Goal: Find specific page/section: Find specific page/section

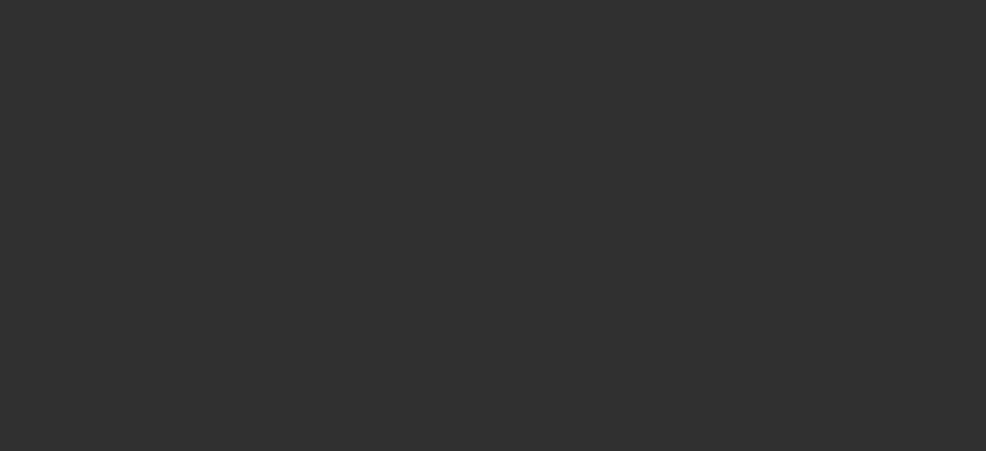
select select "10"
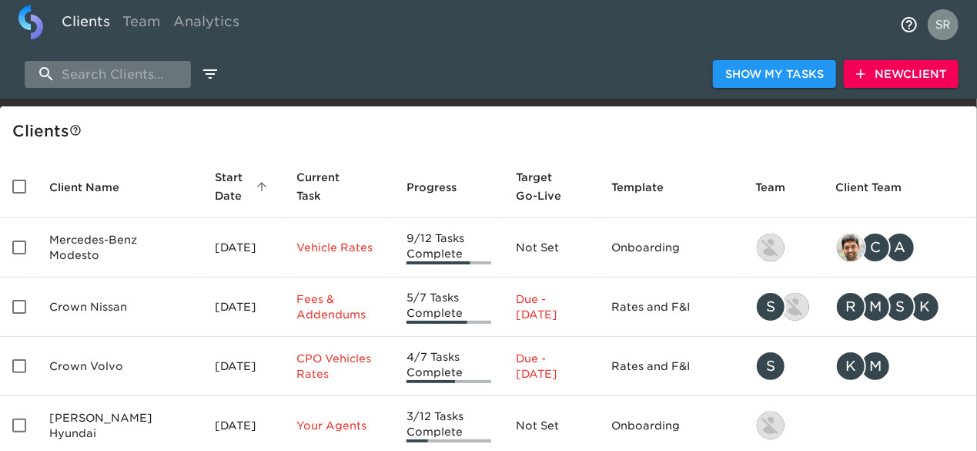
click at [120, 77] on input "search" at bounding box center [108, 74] width 166 height 27
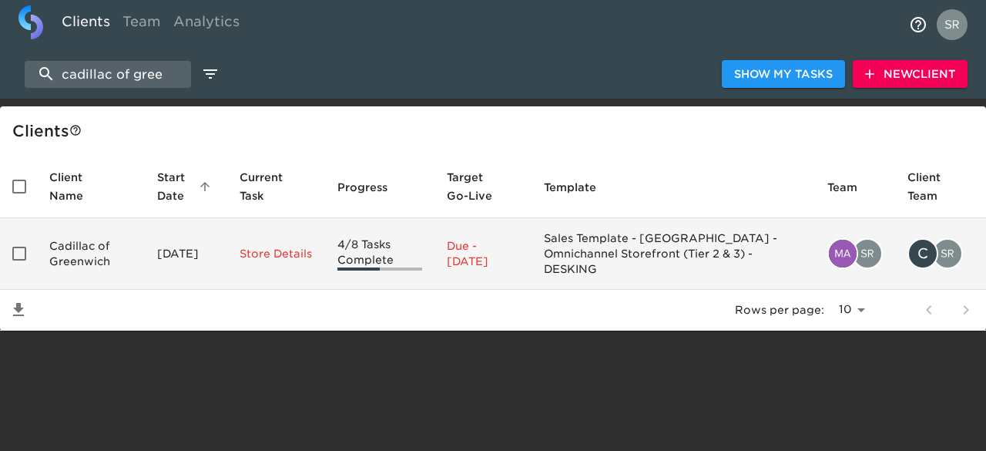
type input "cadillac of gree"
click at [79, 253] on td "Cadillac of Greenwich" at bounding box center [91, 254] width 108 height 72
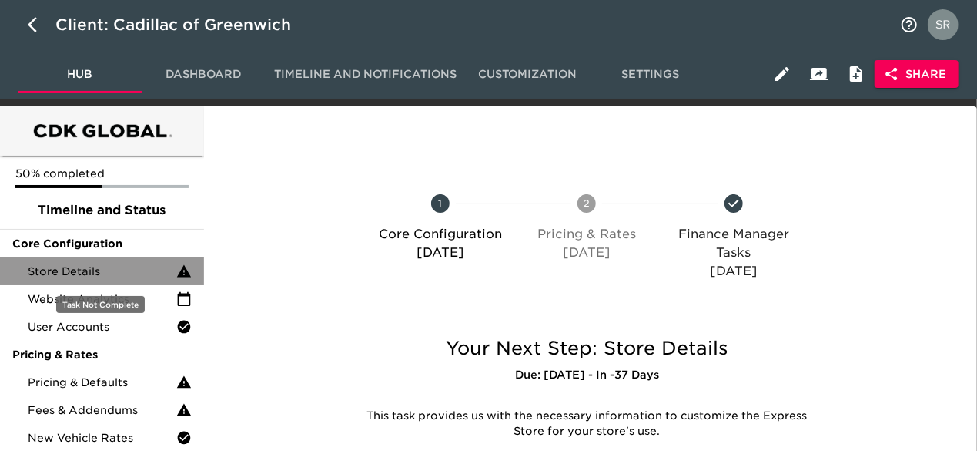
click at [92, 275] on span "Store Details" at bounding box center [102, 270] width 149 height 15
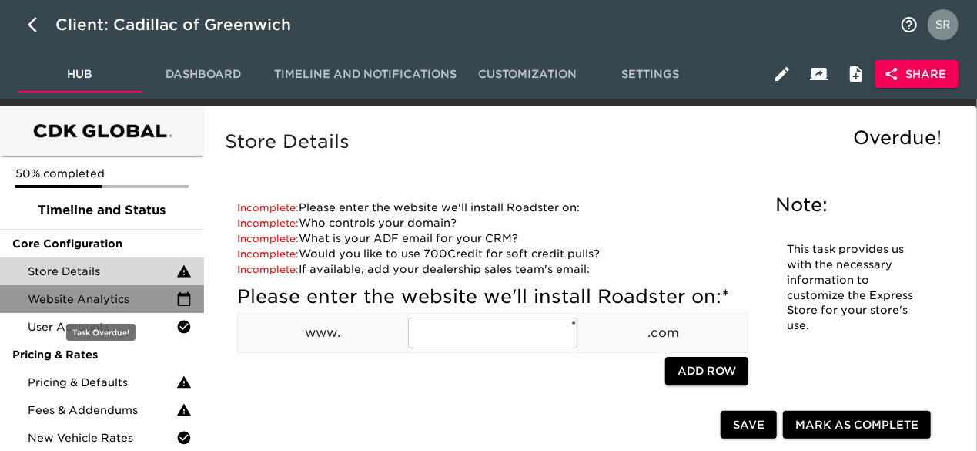
click at [126, 292] on span "Website Analytics" at bounding box center [102, 298] width 149 height 15
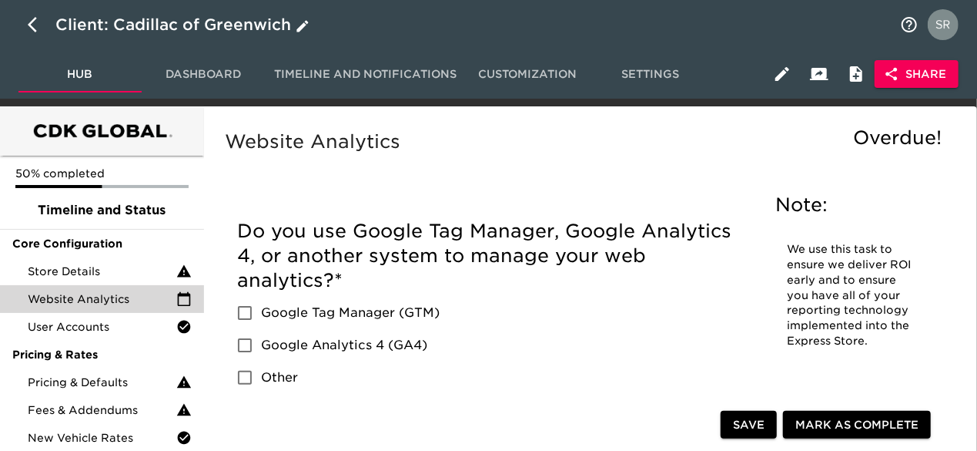
click at [35, 32] on icon "button" at bounding box center [32, 24] width 9 height 15
select select "10"
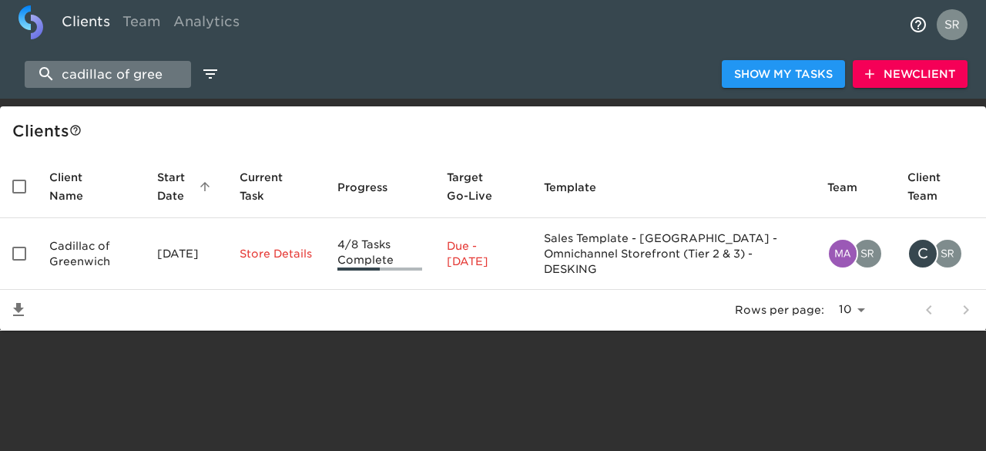
drag, startPoint x: 169, startPoint y: 69, endPoint x: 28, endPoint y: 62, distance: 141.9
click at [28, 62] on input "cadillac of gree" at bounding box center [108, 74] width 166 height 27
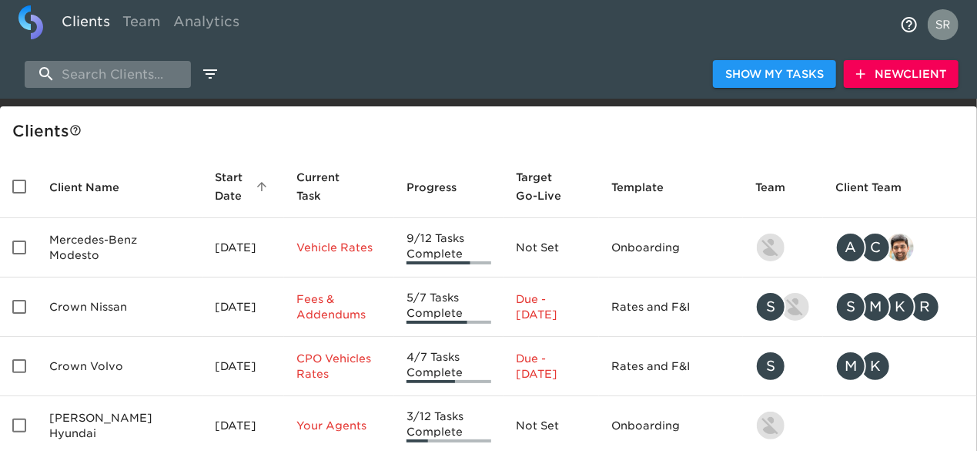
click at [136, 72] on input "search" at bounding box center [108, 74] width 166 height 27
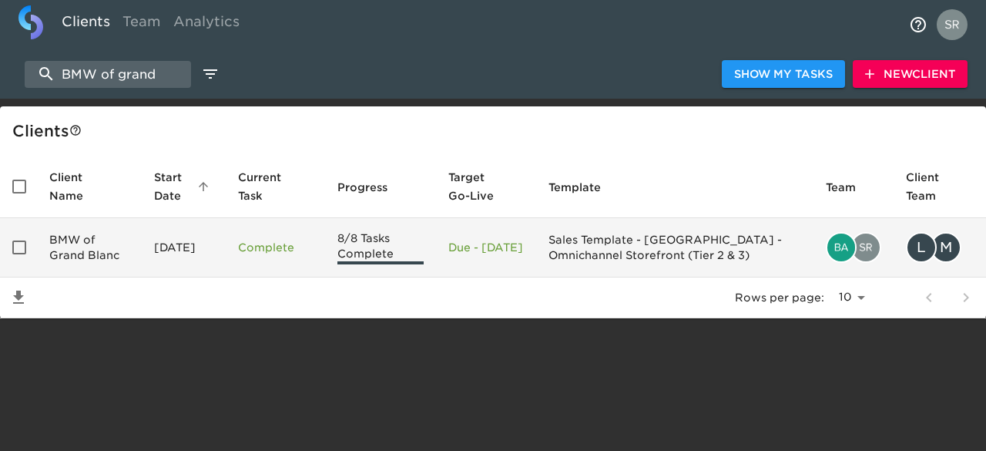
type input "BMW of grand"
click at [111, 238] on td "BMW of Grand Blanc" at bounding box center [89, 247] width 105 height 59
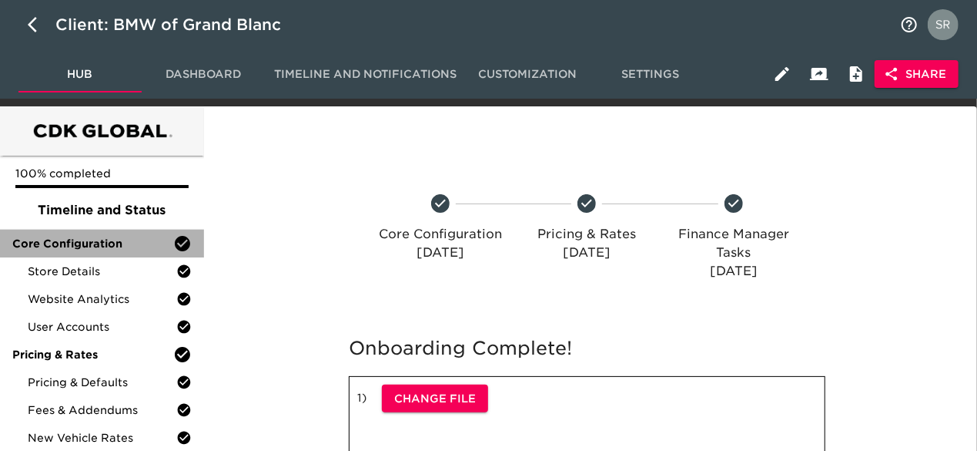
click at [111, 238] on span "Core Configuration" at bounding box center [92, 243] width 161 height 15
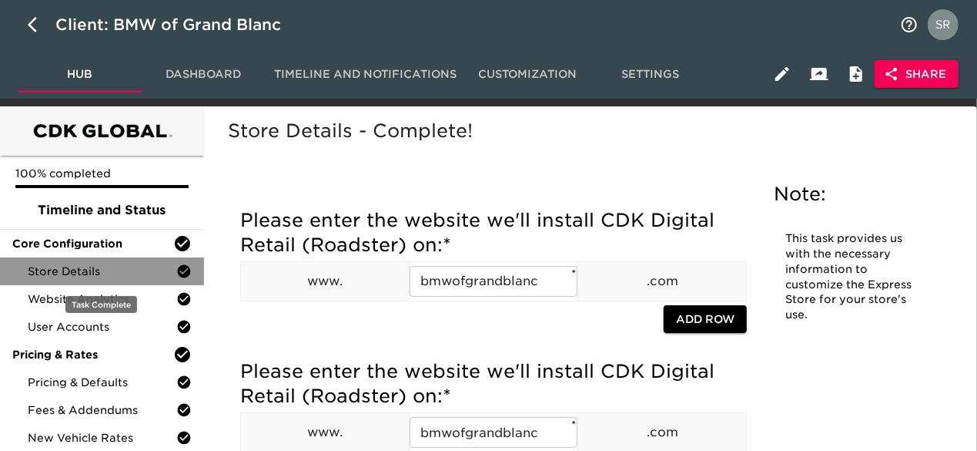
click at [96, 267] on span "Store Details" at bounding box center [102, 270] width 149 height 15
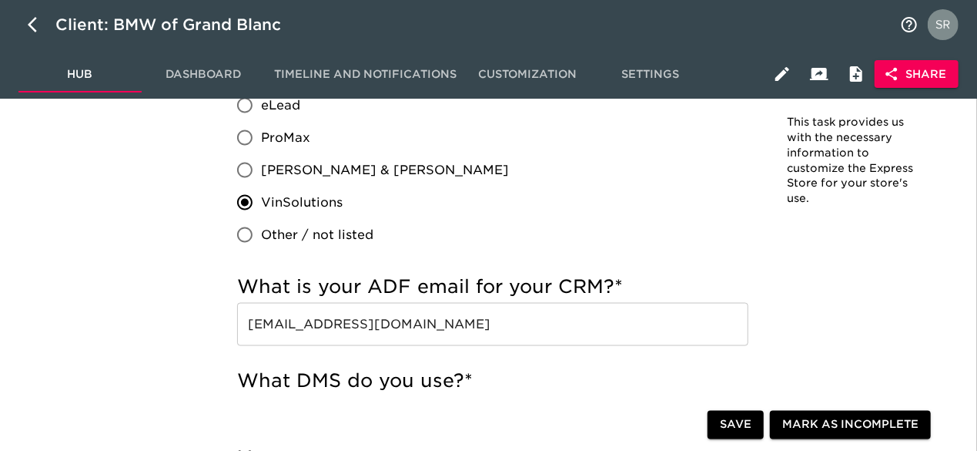
scroll to position [1098, 0]
click at [428, 327] on input "[EMAIL_ADDRESS][DOMAIN_NAME]" at bounding box center [492, 323] width 511 height 43
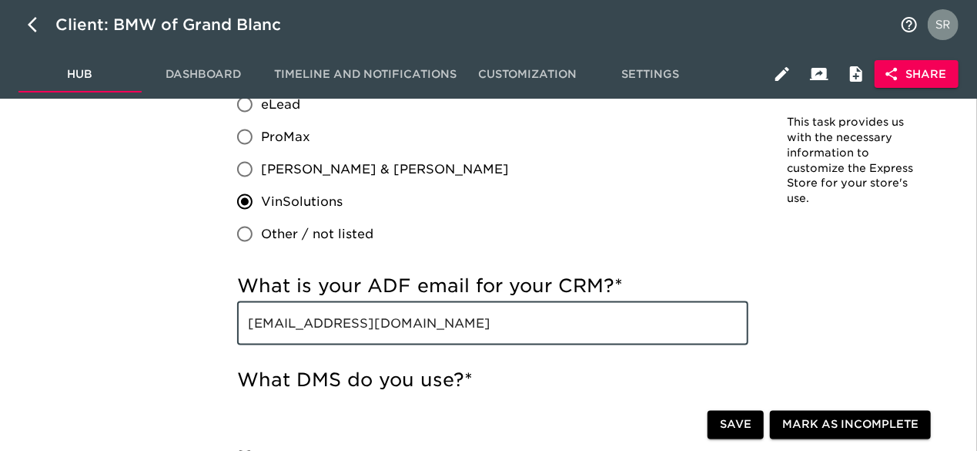
drag, startPoint x: 428, startPoint y: 327, endPoint x: 236, endPoint y: 325, distance: 191.8
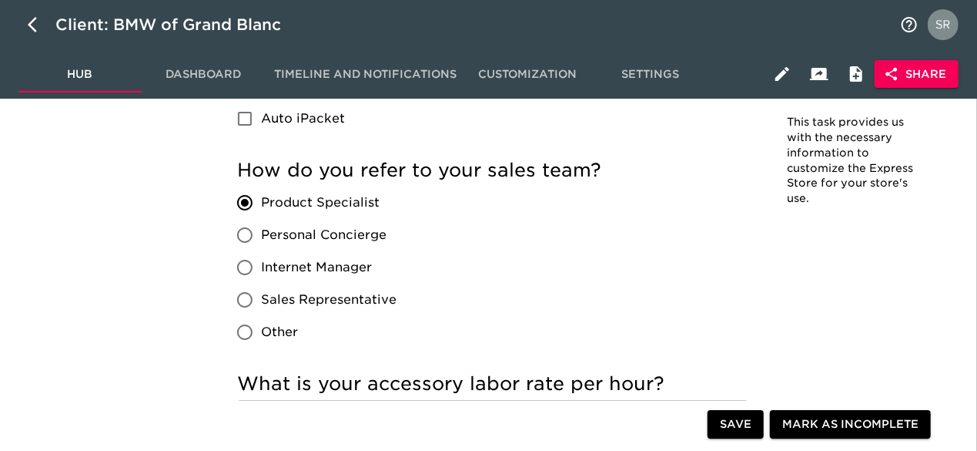
scroll to position [2612, 0]
drag, startPoint x: 266, startPoint y: 201, endPoint x: 277, endPoint y: 203, distance: 10.9
click at [277, 203] on span "Product Specialist" at bounding box center [320, 202] width 119 height 18
drag, startPoint x: 263, startPoint y: 199, endPoint x: 380, endPoint y: 203, distance: 116.4
click at [380, 203] on label "Product Specialist" at bounding box center [313, 202] width 168 height 32
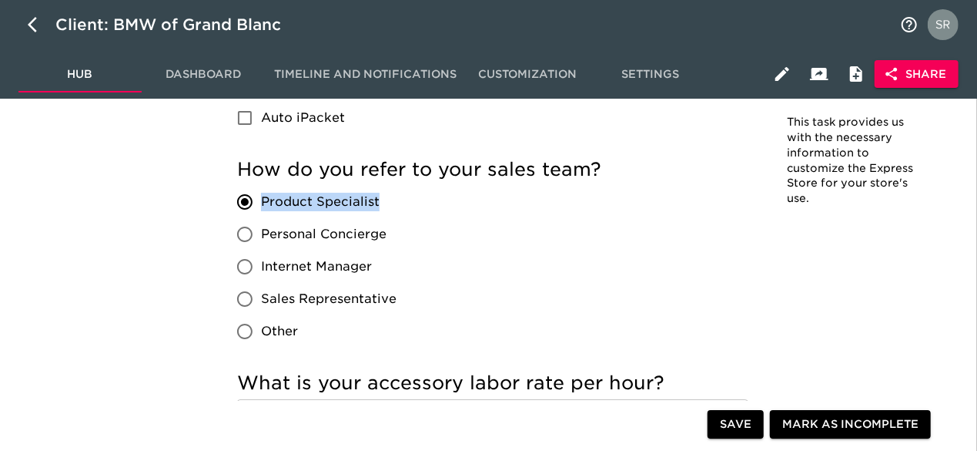
copy span "Product Specialist"
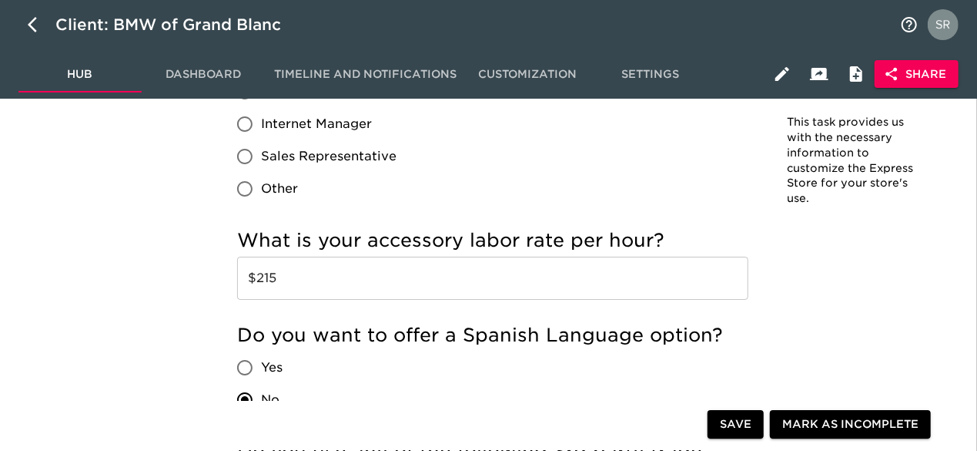
scroll to position [2755, 0]
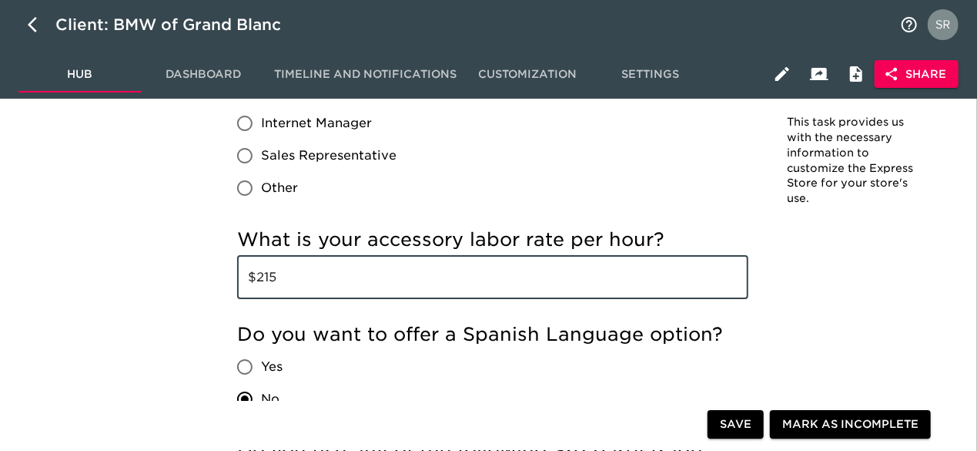
drag, startPoint x: 275, startPoint y: 275, endPoint x: 260, endPoint y: 276, distance: 15.4
click at [260, 276] on input "$215" at bounding box center [492, 277] width 511 height 43
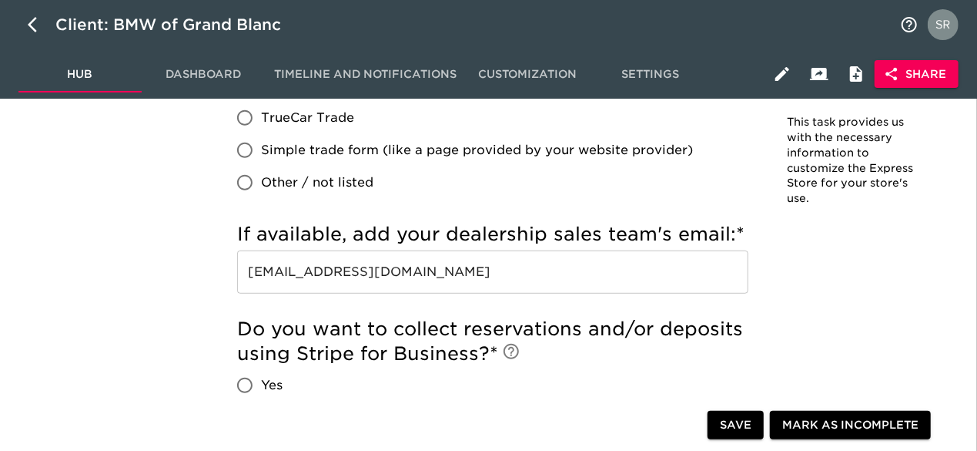
scroll to position [3243, 0]
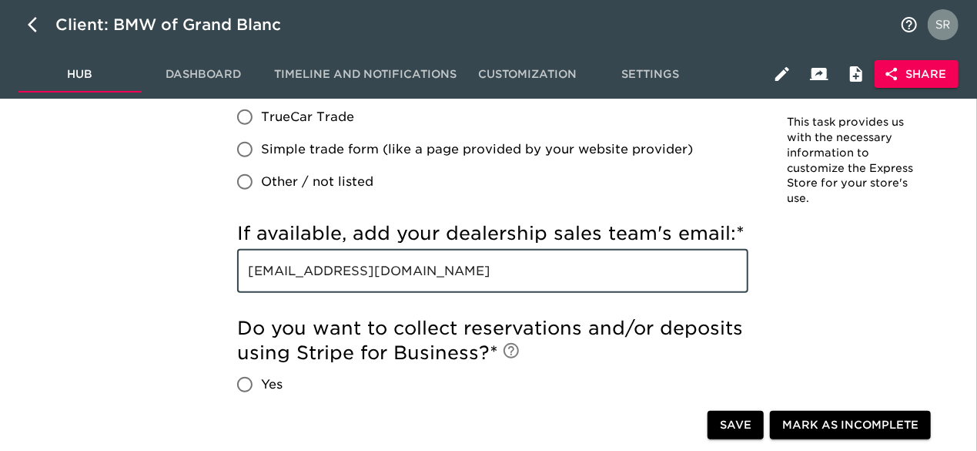
drag, startPoint x: 424, startPoint y: 273, endPoint x: 228, endPoint y: 272, distance: 195.6
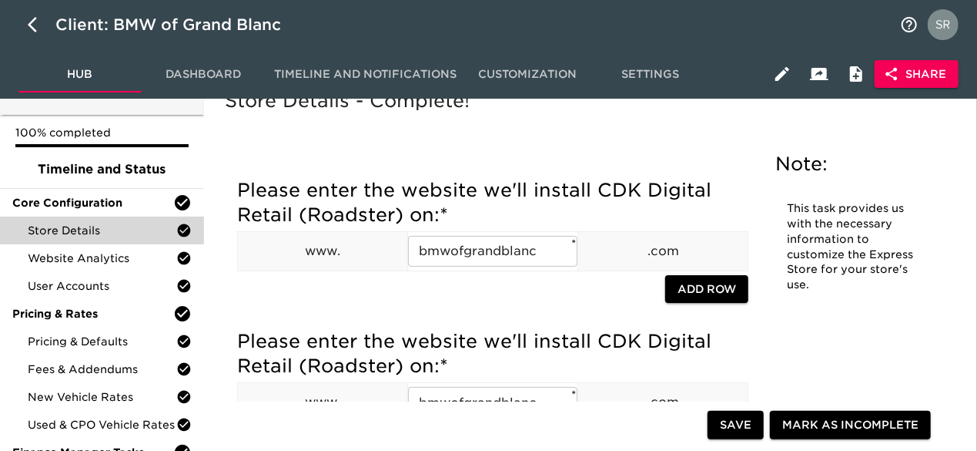
scroll to position [0, 0]
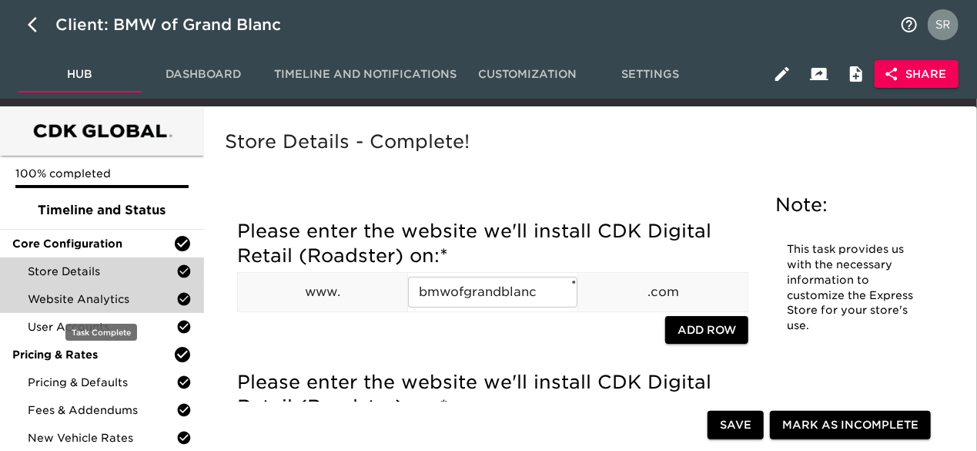
click at [112, 297] on span "Website Analytics" at bounding box center [102, 298] width 149 height 15
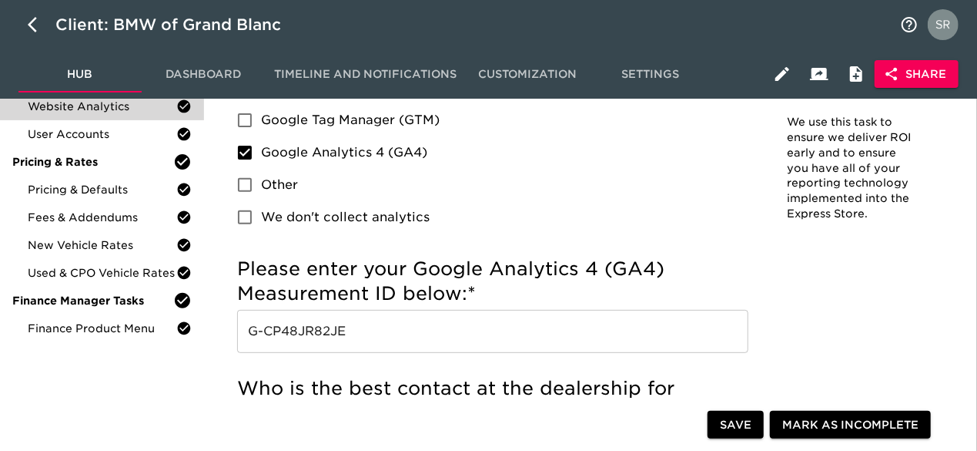
scroll to position [189, 0]
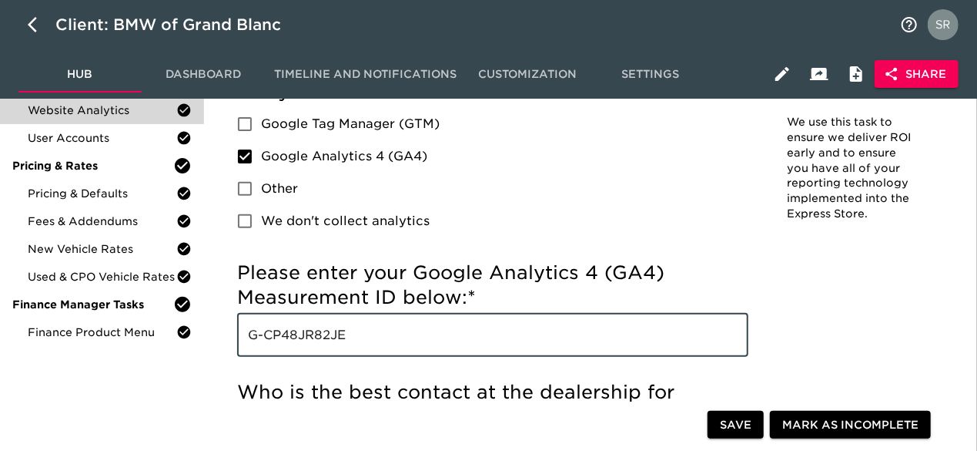
drag, startPoint x: 361, startPoint y: 341, endPoint x: 237, endPoint y: 322, distance: 125.5
click at [237, 322] on input "G-CP48JR82JE" at bounding box center [492, 334] width 511 height 43
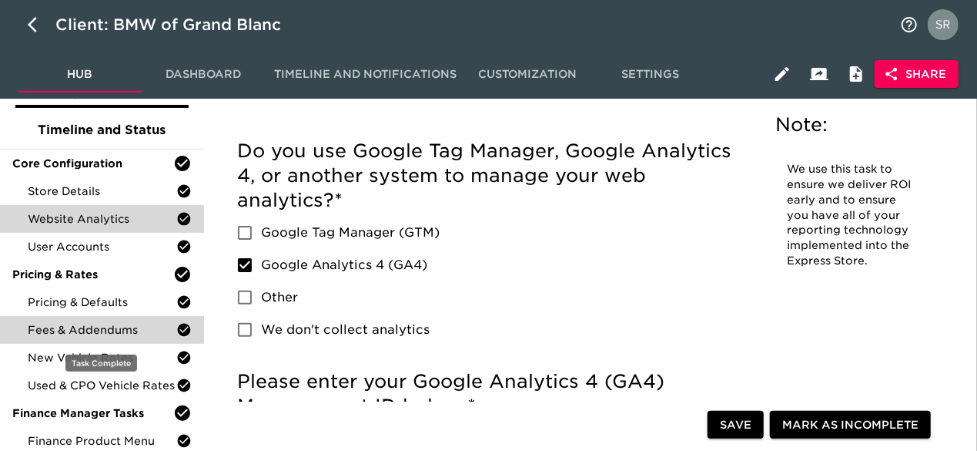
scroll to position [66, 0]
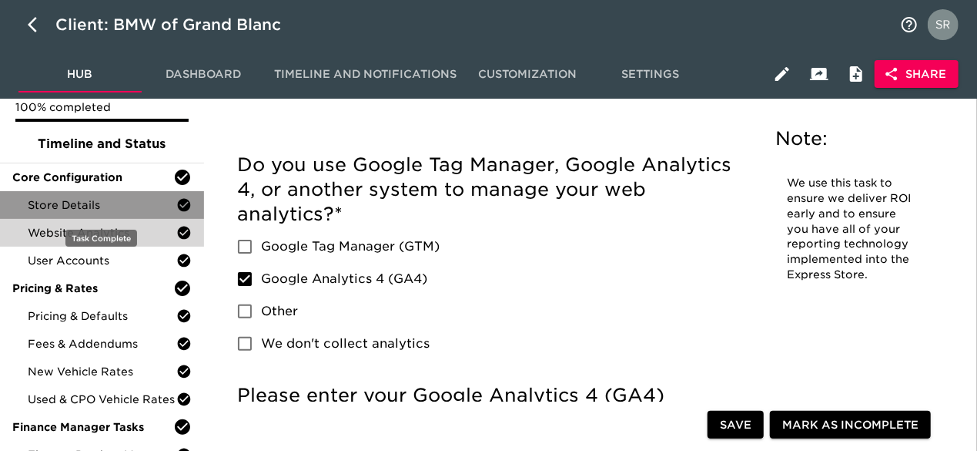
click at [96, 206] on span "Store Details" at bounding box center [102, 204] width 149 height 15
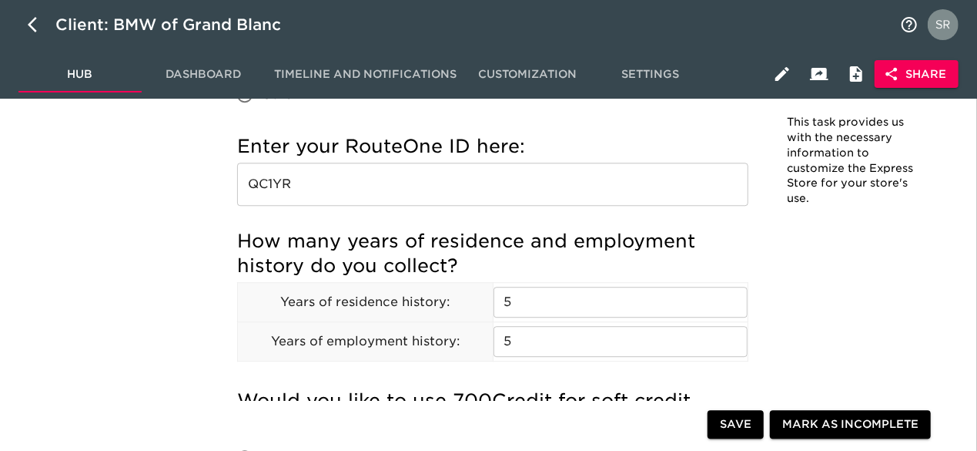
scroll to position [1946, 0]
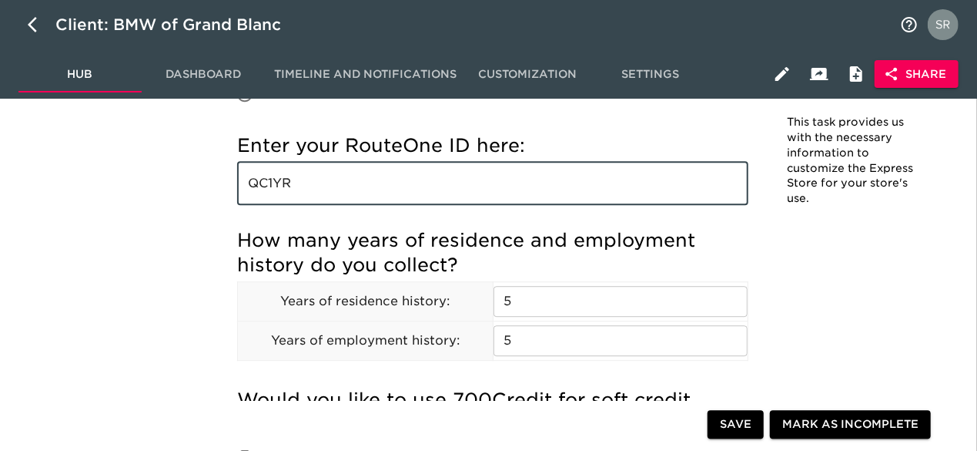
drag, startPoint x: 296, startPoint y: 187, endPoint x: 233, endPoint y: 186, distance: 63.2
click at [233, 186] on div "Incomplete: Who is the best contact for creating a subdomain/CNAME record? Inco…" at bounding box center [493, 95] width 536 height 3684
click at [313, 179] on input "QC1YR" at bounding box center [492, 183] width 511 height 43
drag, startPoint x: 313, startPoint y: 179, endPoint x: 262, endPoint y: 183, distance: 50.9
click at [262, 183] on input "QC1YR" at bounding box center [492, 183] width 511 height 43
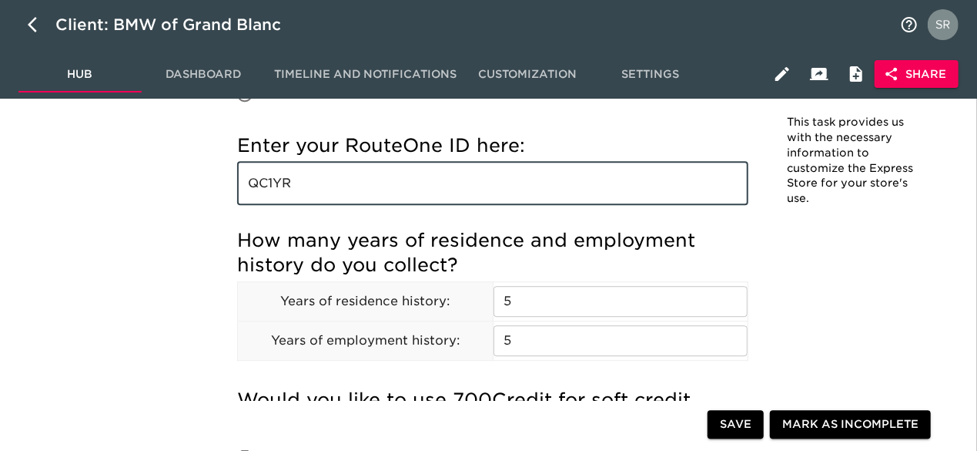
click at [441, 183] on input "QC1YR" at bounding box center [492, 183] width 511 height 43
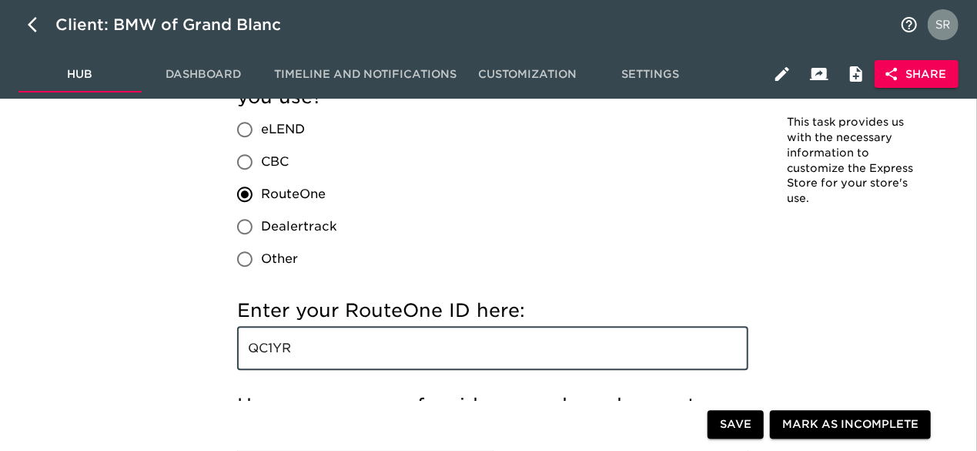
scroll to position [1782, 0]
click at [576, 263] on div "If applicable, which credit processing system do you use? eLEND CBC RouteOne De…" at bounding box center [492, 166] width 511 height 215
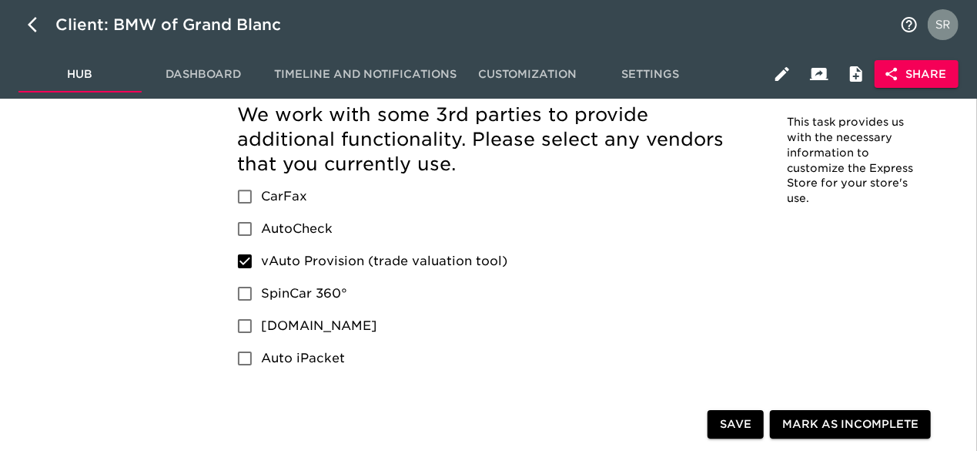
scroll to position [2358, 0]
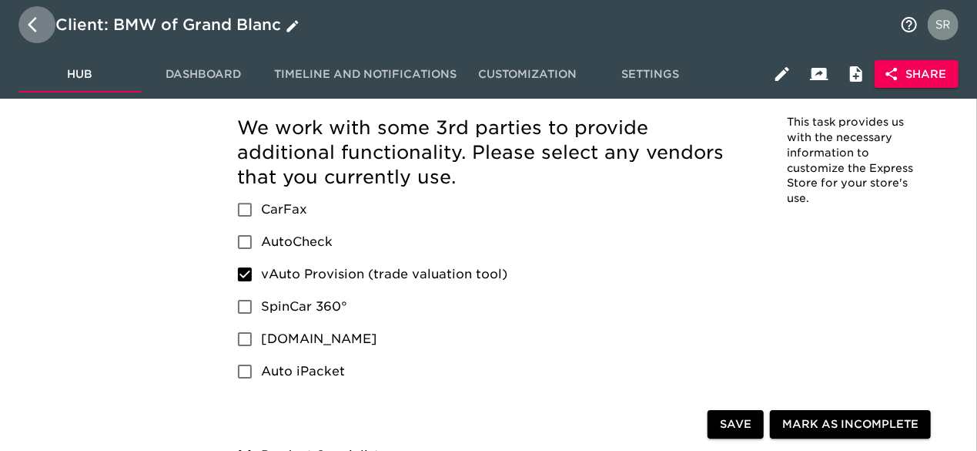
click at [31, 23] on icon "button" at bounding box center [32, 24] width 9 height 15
select select "10"
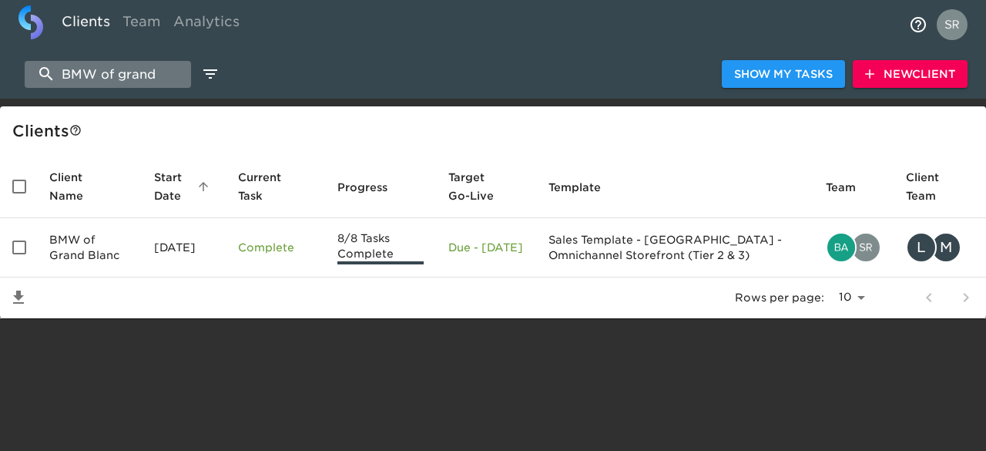
drag, startPoint x: 169, startPoint y: 70, endPoint x: 60, endPoint y: 65, distance: 108.7
click at [60, 65] on input "BMW of grand" at bounding box center [108, 74] width 166 height 27
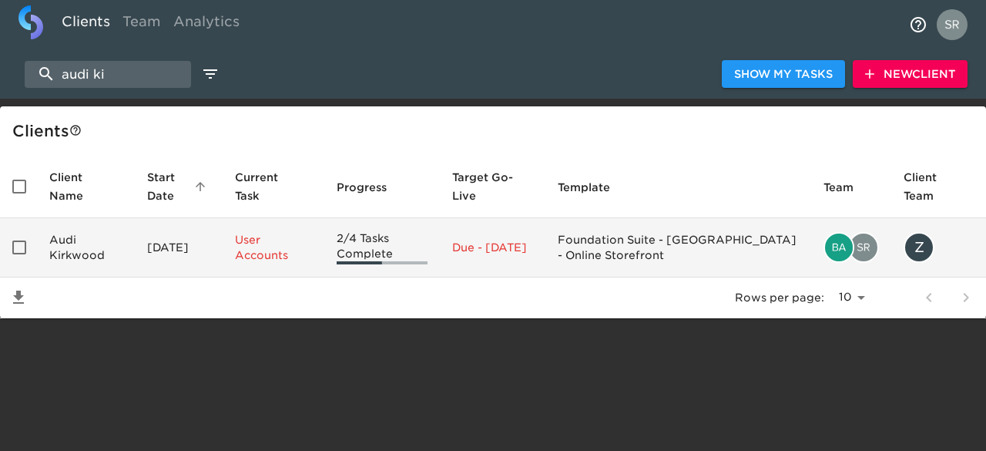
type input "audi ki"
click at [72, 243] on td "Audi Kirkwood" at bounding box center [86, 247] width 98 height 59
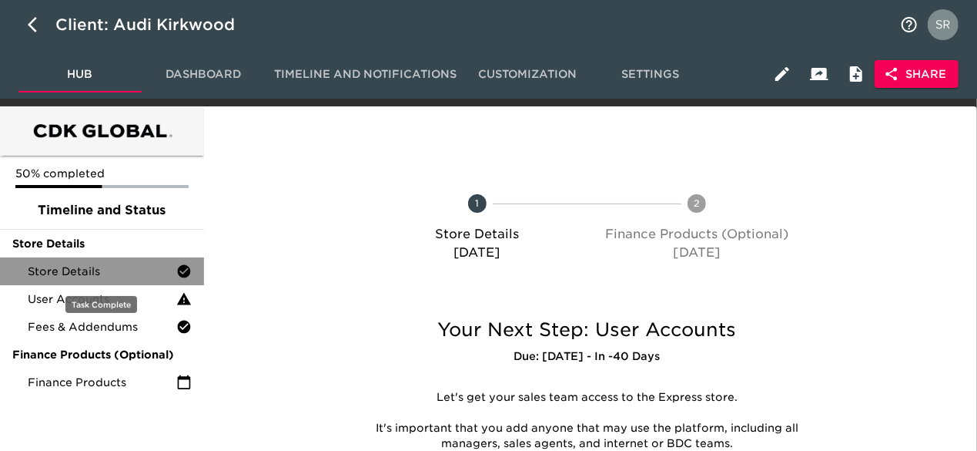
click at [85, 271] on span "Store Details" at bounding box center [102, 270] width 149 height 15
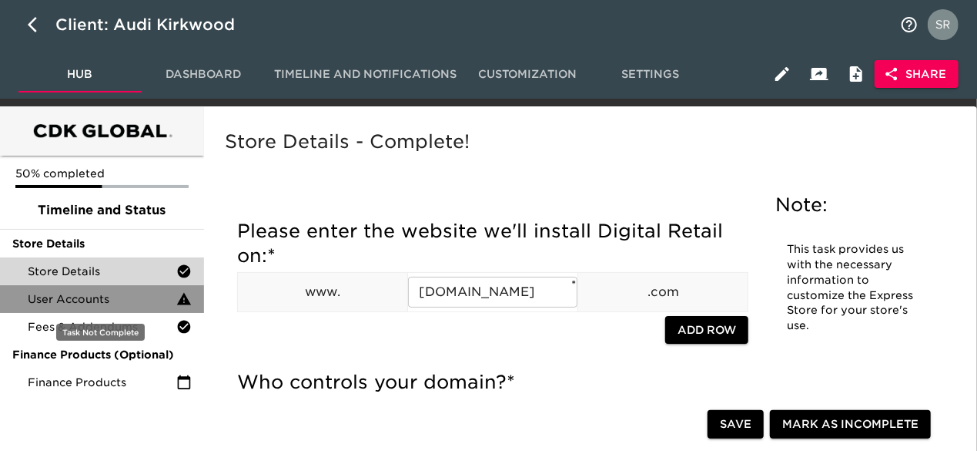
click at [103, 297] on span "User Accounts" at bounding box center [102, 298] width 149 height 15
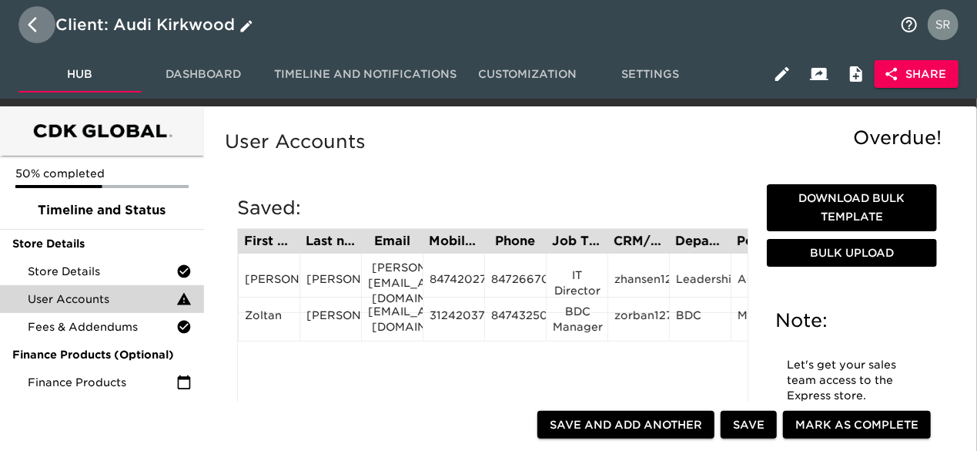
click at [28, 31] on icon "button" at bounding box center [37, 24] width 18 height 18
select select "10"
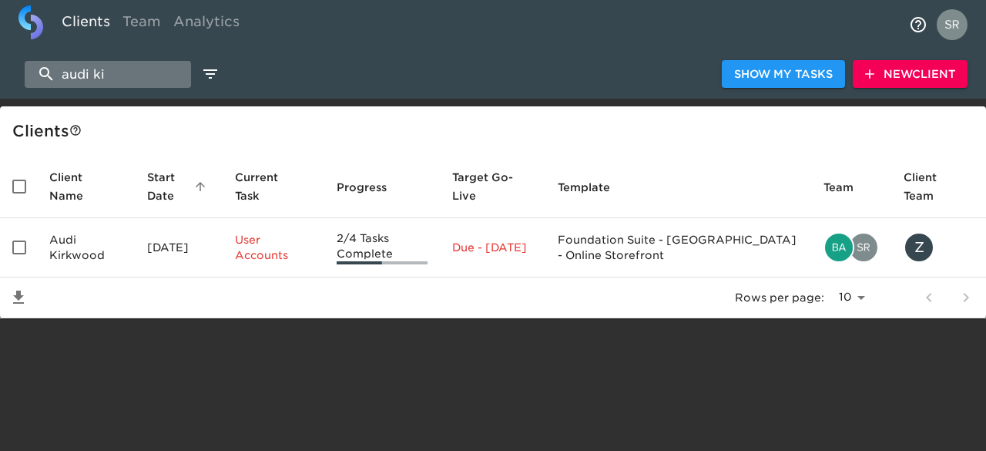
drag, startPoint x: 123, startPoint y: 69, endPoint x: 39, endPoint y: 62, distance: 85.0
click at [39, 62] on input "audi ki" at bounding box center [108, 74] width 166 height 27
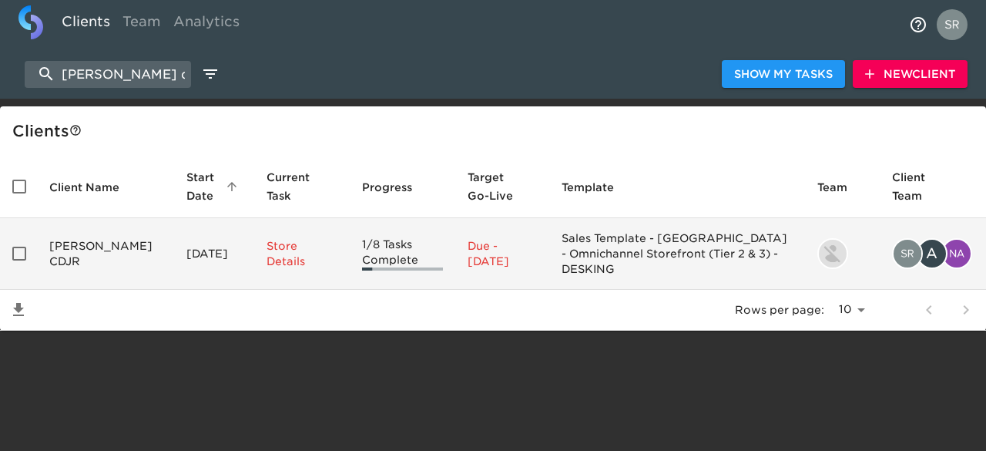
type input "reineke cdjr"
click at [62, 258] on td "Reineke CDJR" at bounding box center [105, 254] width 137 height 72
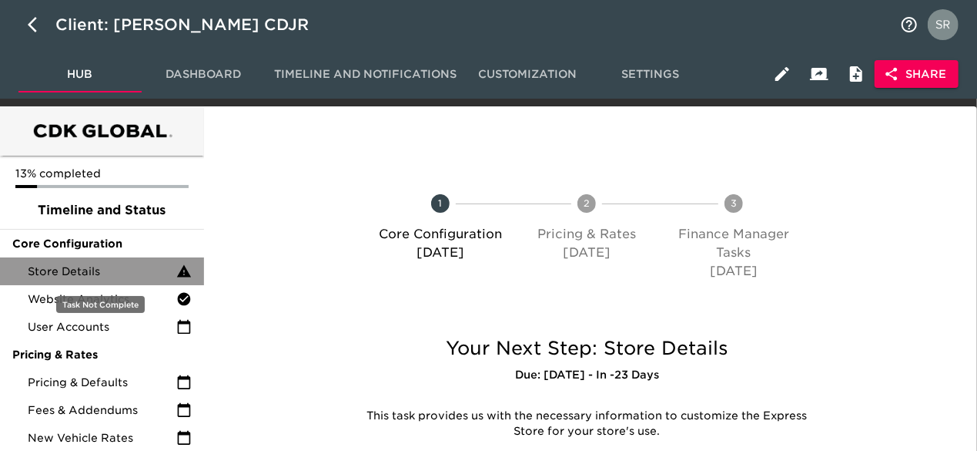
click at [70, 273] on span "Store Details" at bounding box center [102, 270] width 149 height 15
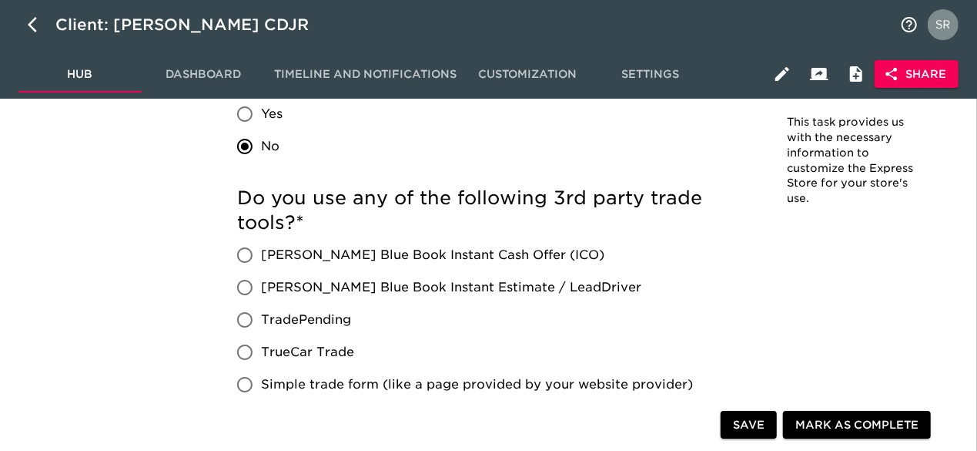
scroll to position [2791, 0]
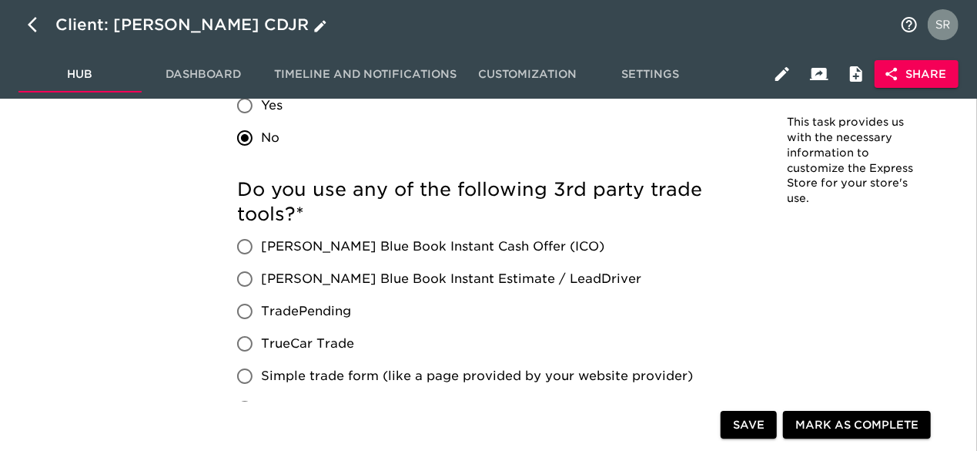
click at [34, 28] on icon "button" at bounding box center [32, 24] width 9 height 15
select select "10"
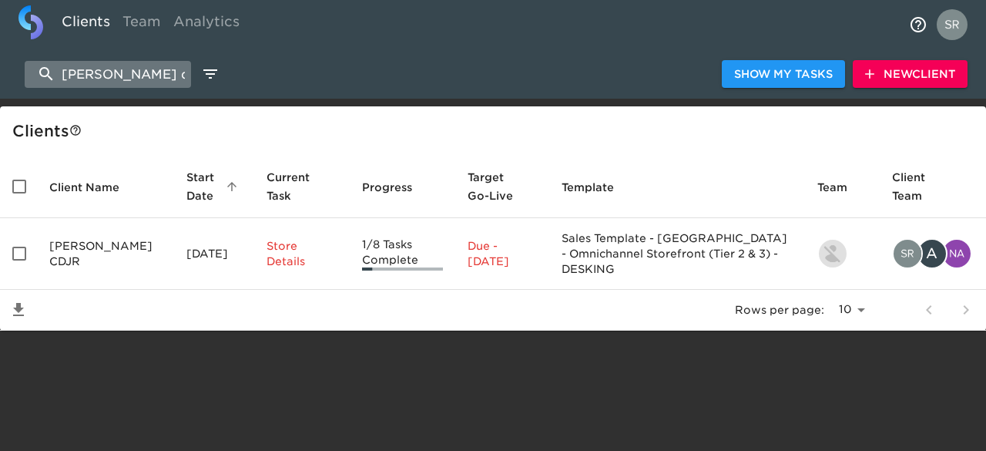
drag, startPoint x: 146, startPoint y: 74, endPoint x: 31, endPoint y: 72, distance: 115.6
click at [31, 72] on input "reineke cdjr" at bounding box center [108, 74] width 166 height 27
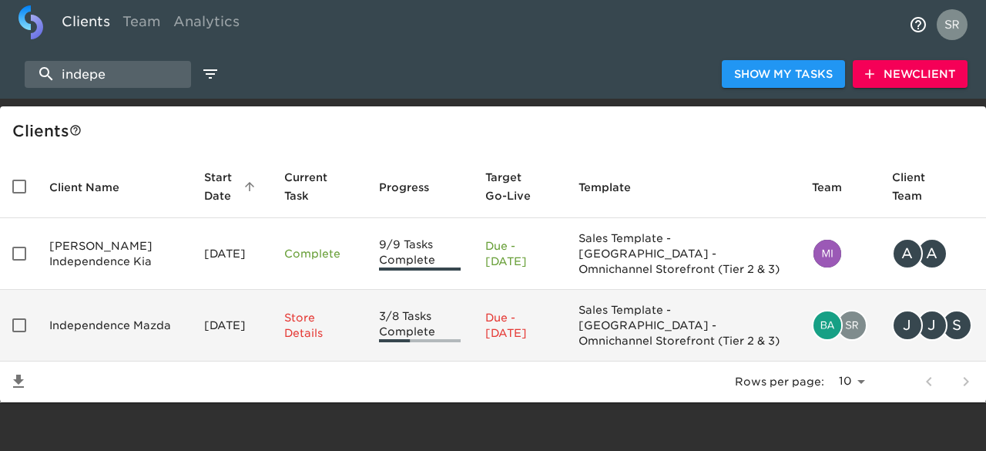
type input "indepe"
click at [77, 334] on td "Independence Mazda" at bounding box center [114, 326] width 155 height 72
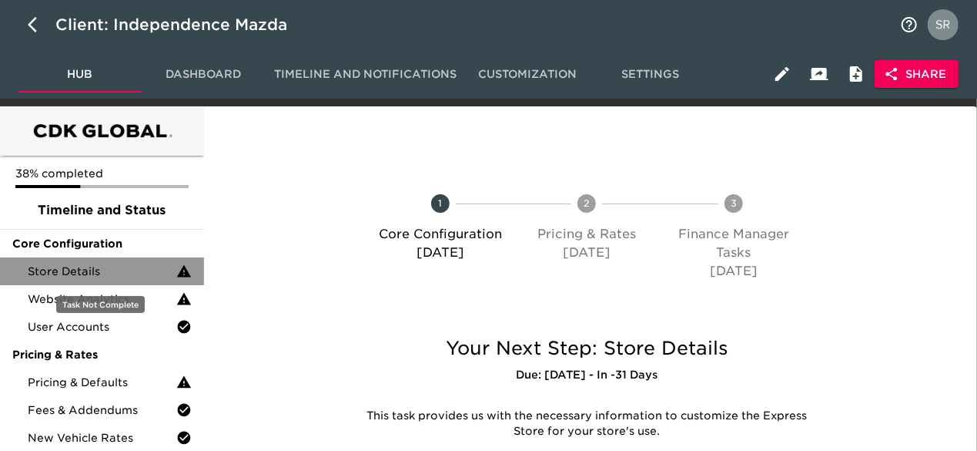
click at [116, 266] on span "Store Details" at bounding box center [102, 270] width 149 height 15
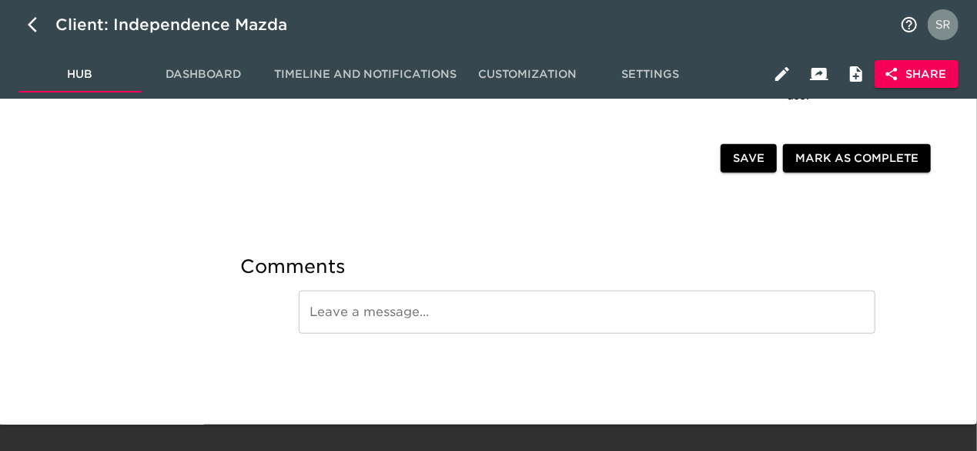
scroll to position [3644, 0]
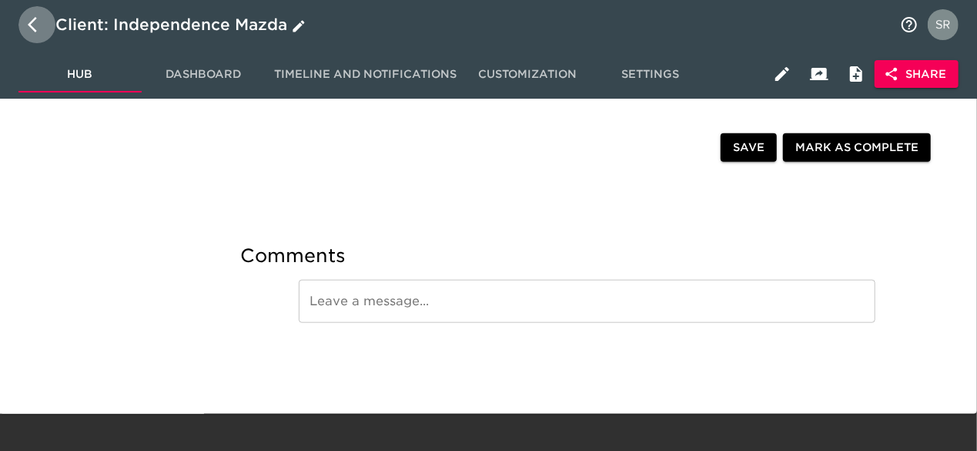
click at [22, 28] on button "button" at bounding box center [36, 24] width 37 height 37
select select "10"
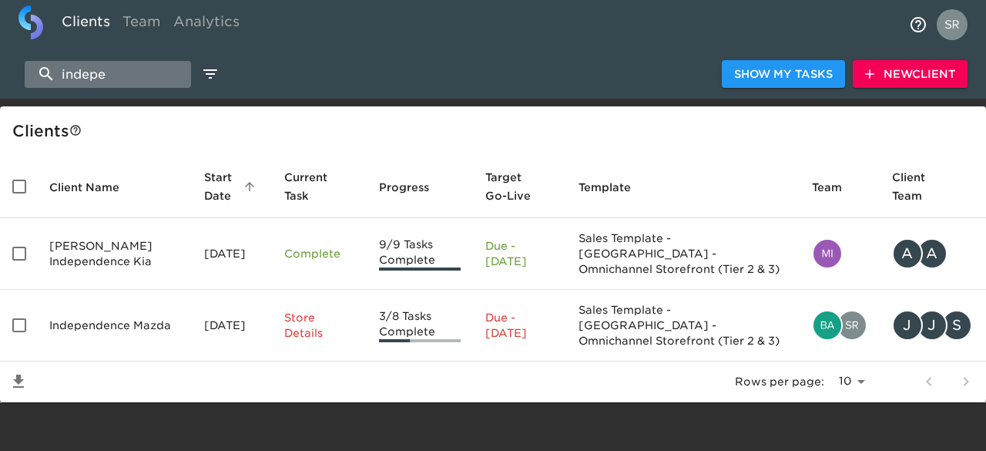
drag, startPoint x: 126, startPoint y: 73, endPoint x: 46, endPoint y: 66, distance: 80.4
click at [46, 66] on input "indepe" at bounding box center [108, 74] width 166 height 27
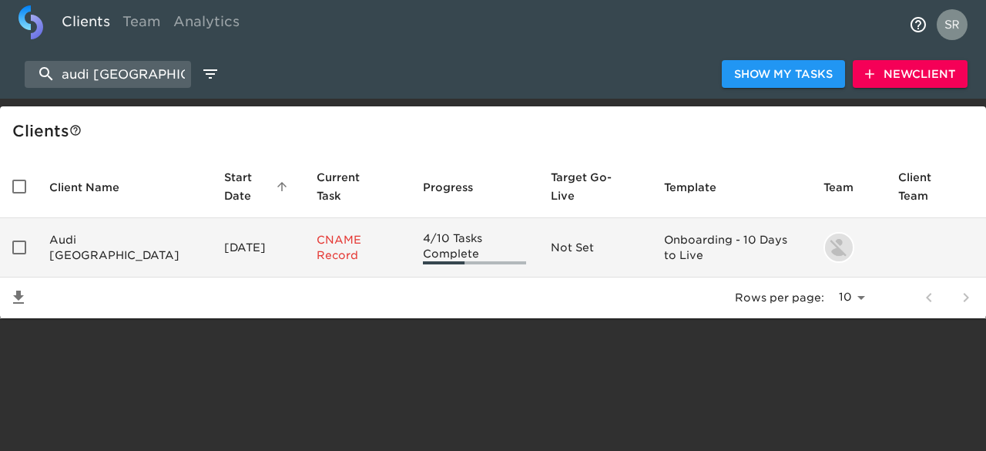
type input "audi chicago"
click at [99, 245] on td "Audi Chicago" at bounding box center [124, 247] width 175 height 59
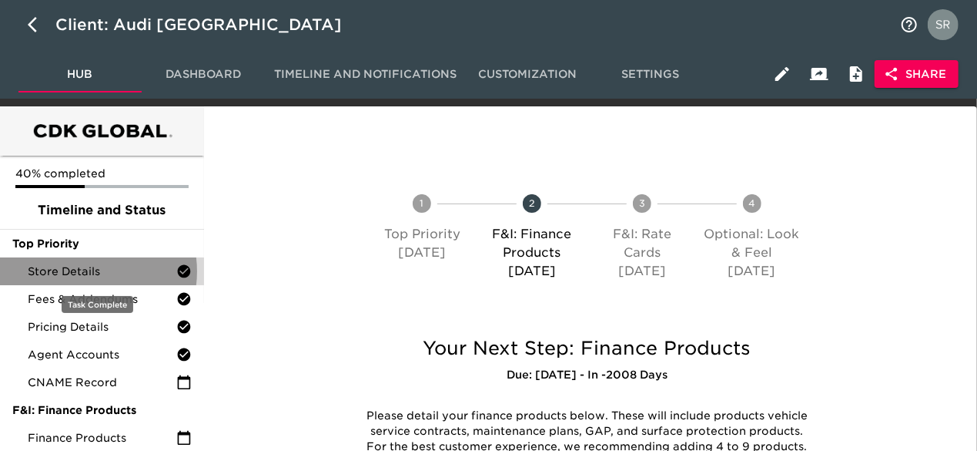
click at [82, 271] on span "Store Details" at bounding box center [102, 270] width 149 height 15
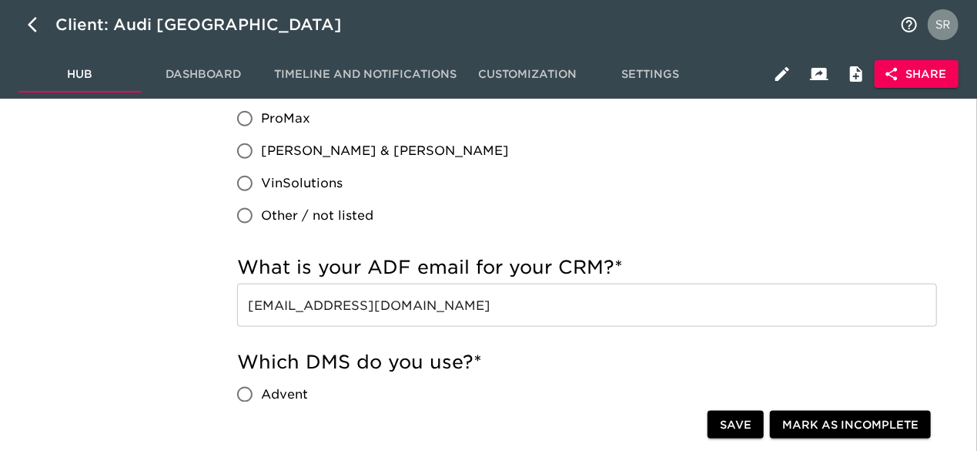
scroll to position [894, 0]
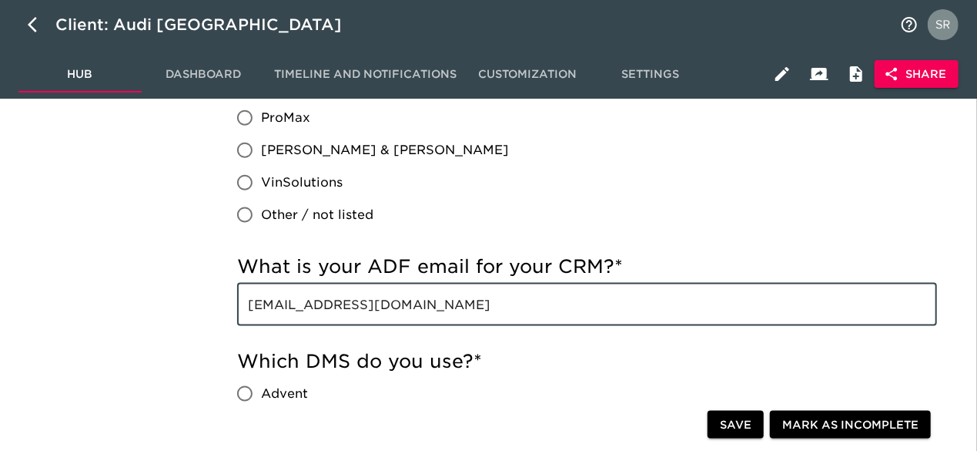
drag, startPoint x: 412, startPoint y: 302, endPoint x: 223, endPoint y: 293, distance: 189.7
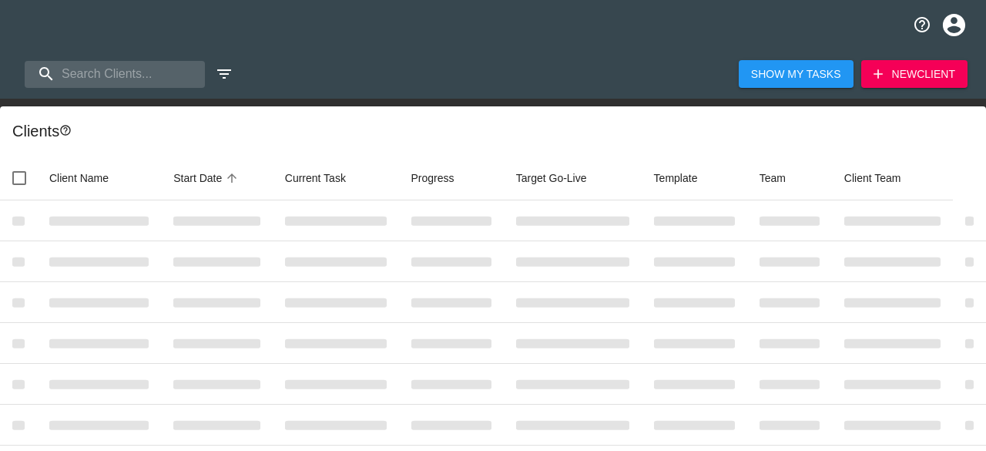
select select "10"
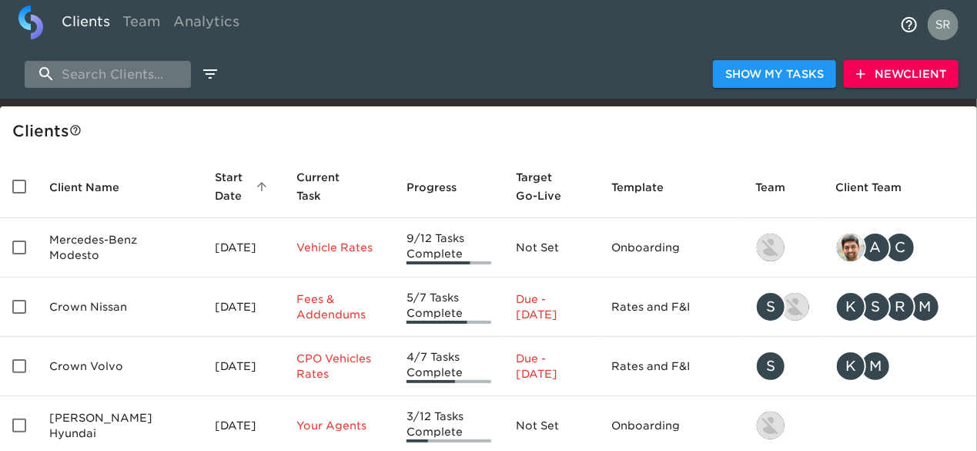
click at [139, 80] on input "search" at bounding box center [108, 74] width 166 height 27
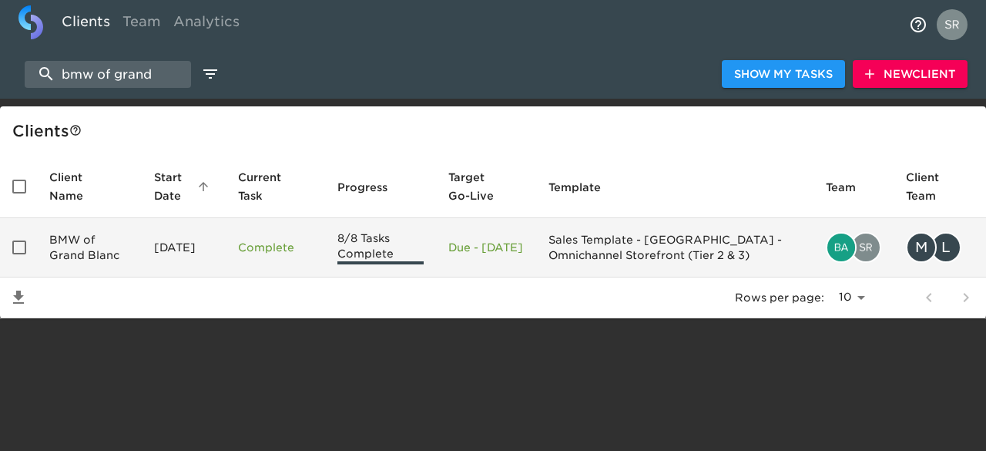
type input "bmw of grand"
click at [108, 238] on td "BMW of Grand Blanc" at bounding box center [89, 247] width 105 height 59
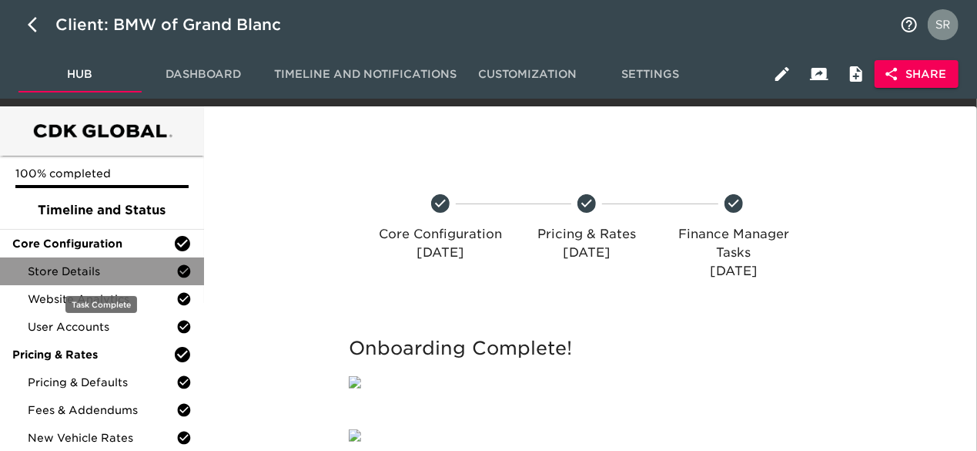
click at [90, 270] on span "Store Details" at bounding box center [102, 270] width 149 height 15
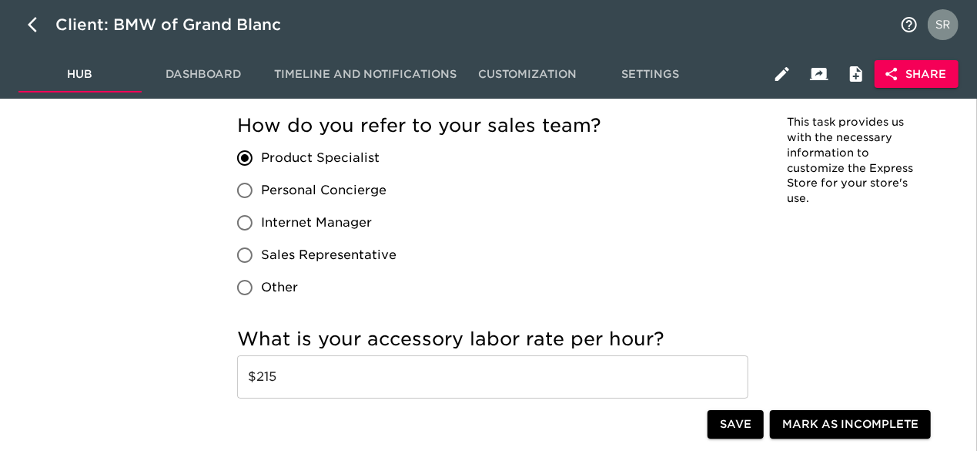
scroll to position [2657, 0]
